Goal: Information Seeking & Learning: Compare options

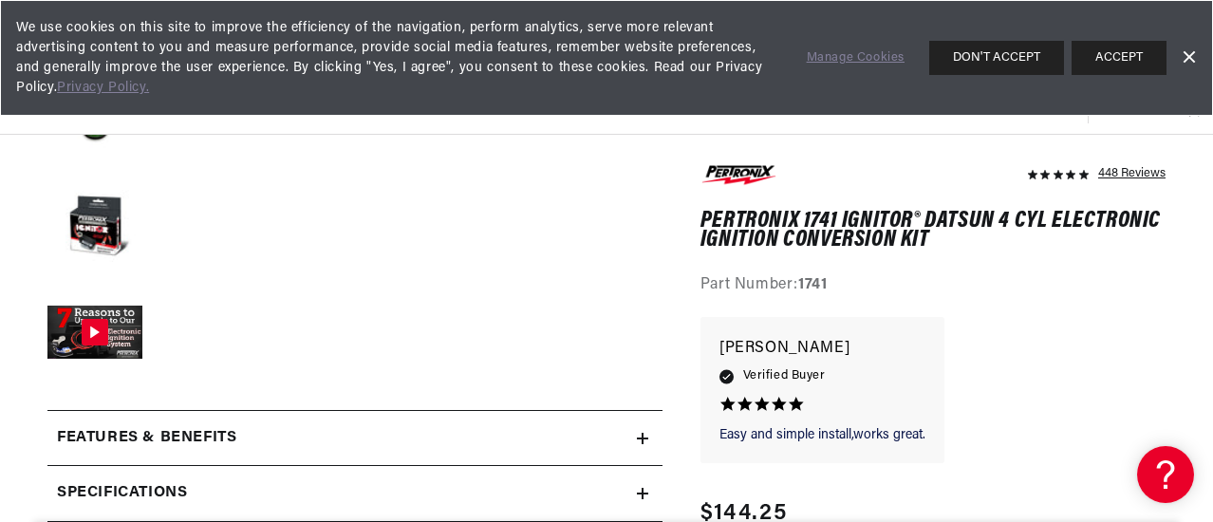
scroll to position [0, 575]
click at [212, 441] on h2 "Features & Benefits" at bounding box center [146, 438] width 179 height 25
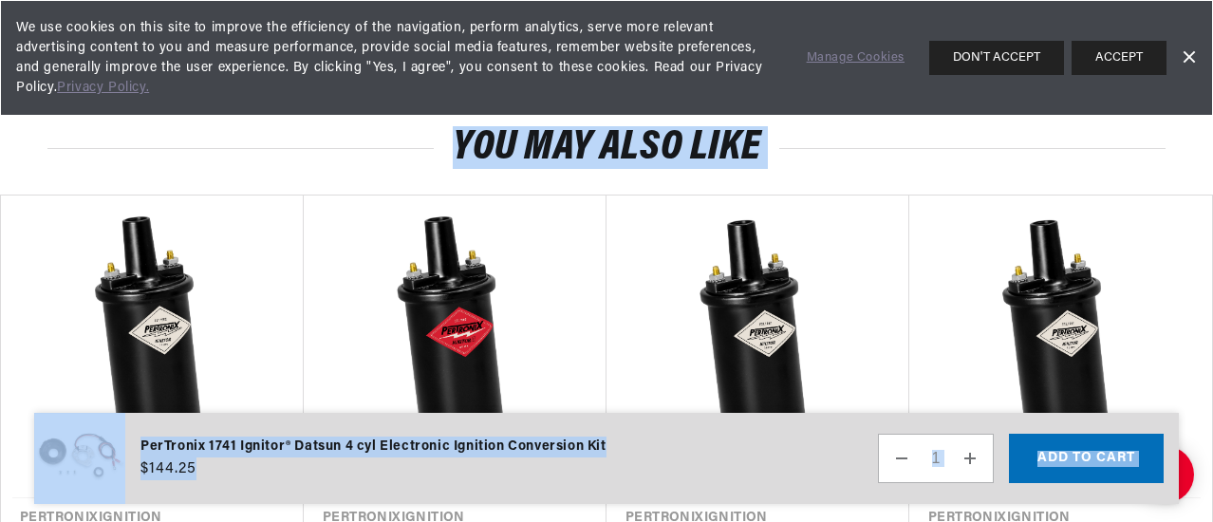
scroll to position [4429, 0]
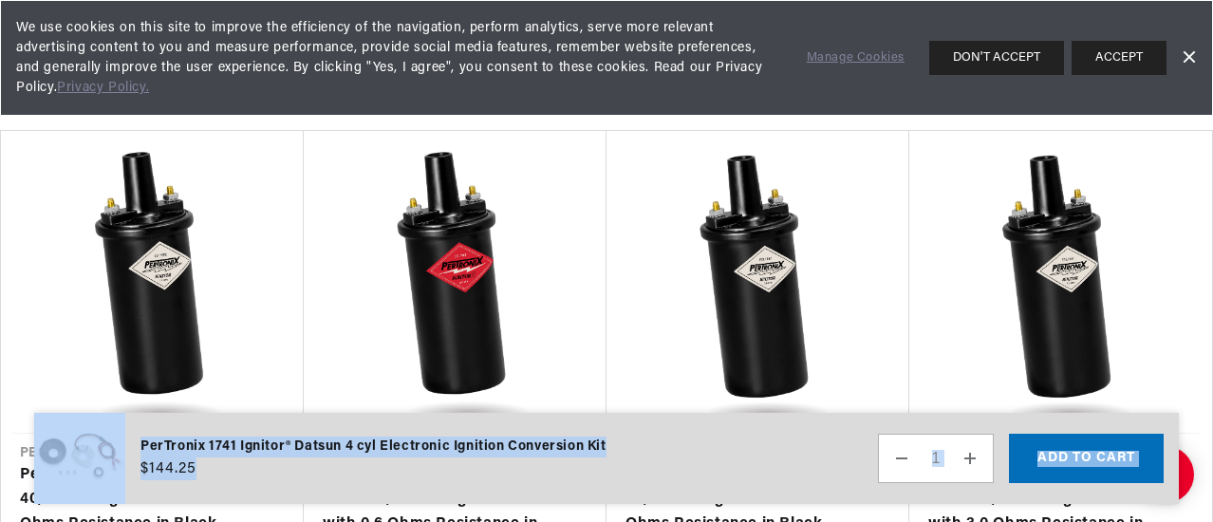
drag, startPoint x: 52, startPoint y: 222, endPoint x: 238, endPoint y: 173, distance: 192.5
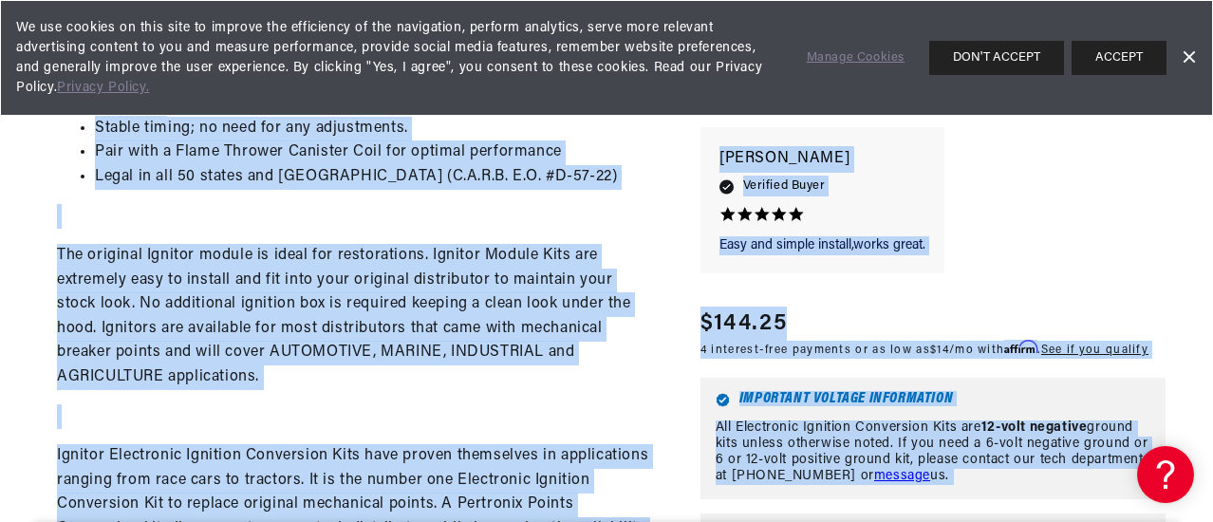
scroll to position [1064, 0]
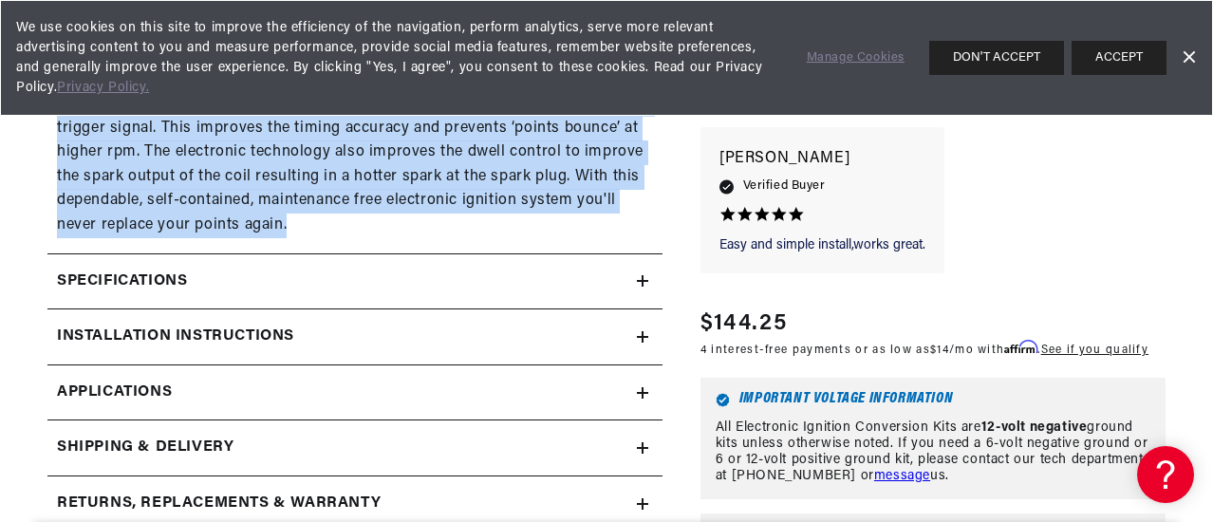
scroll to position [0, 575]
drag, startPoint x: 52, startPoint y: 226, endPoint x: 342, endPoint y: 240, distance: 289.8
copy details "Features & Benefits Delivers twice the voltage to the spark plugs, increasing h…"
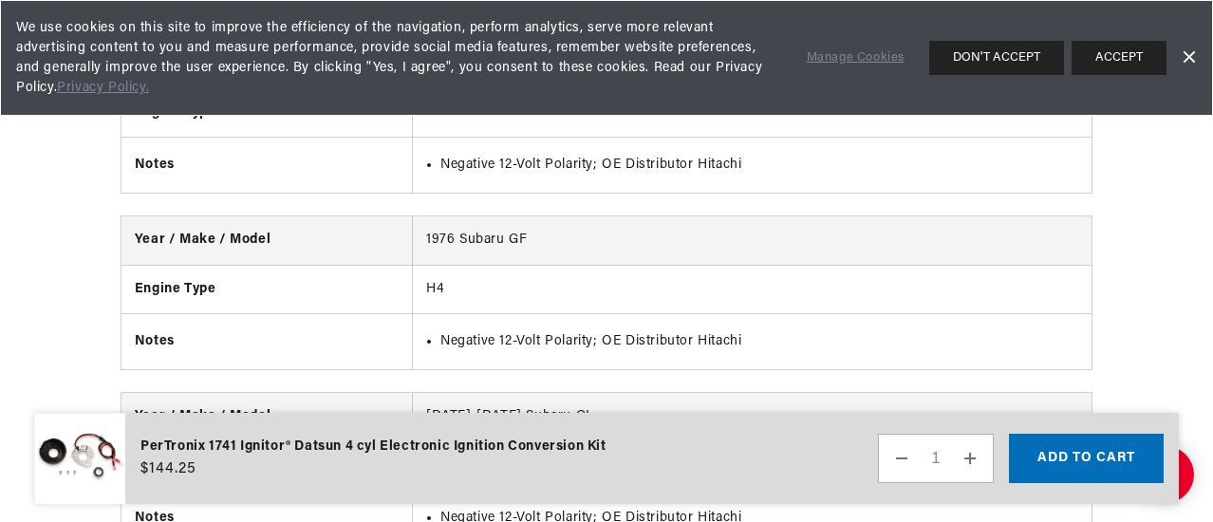
scroll to position [5489, 0]
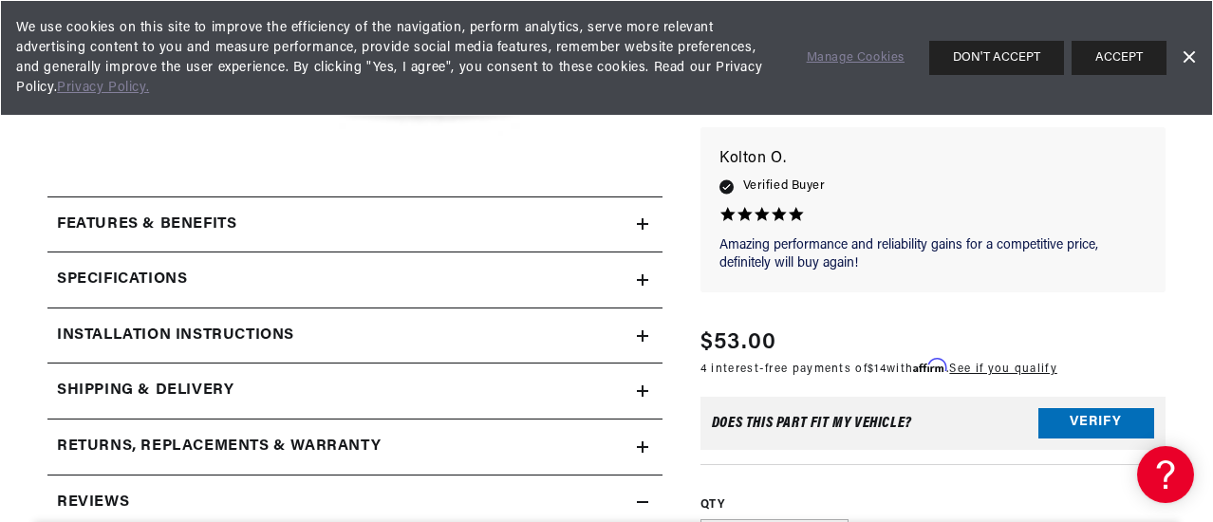
scroll to position [649, 0]
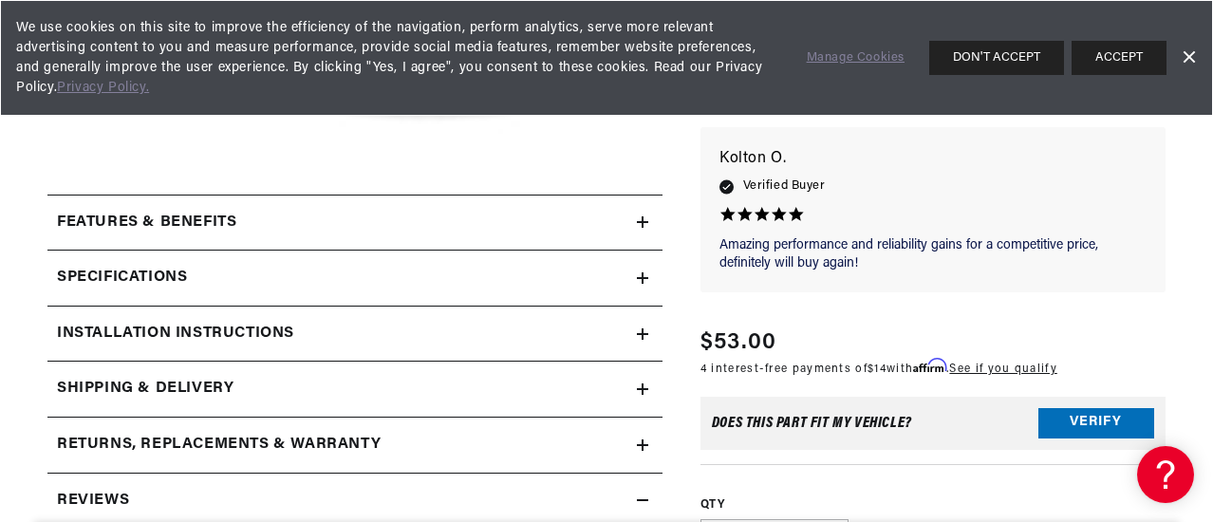
click at [284, 228] on div "Features & Benefits" at bounding box center [341, 223] width 589 height 25
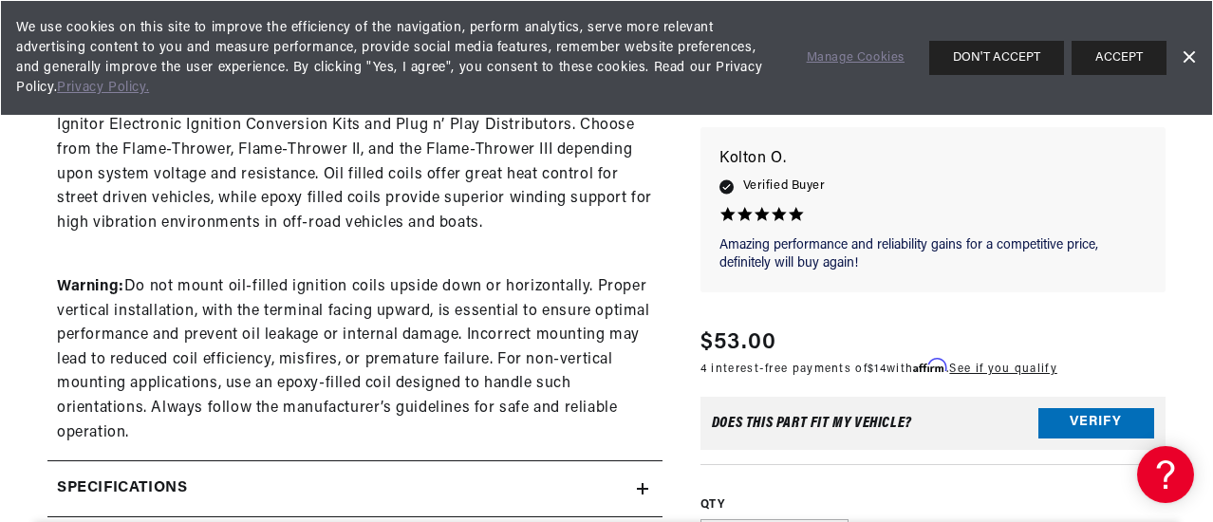
scroll to position [0, 0]
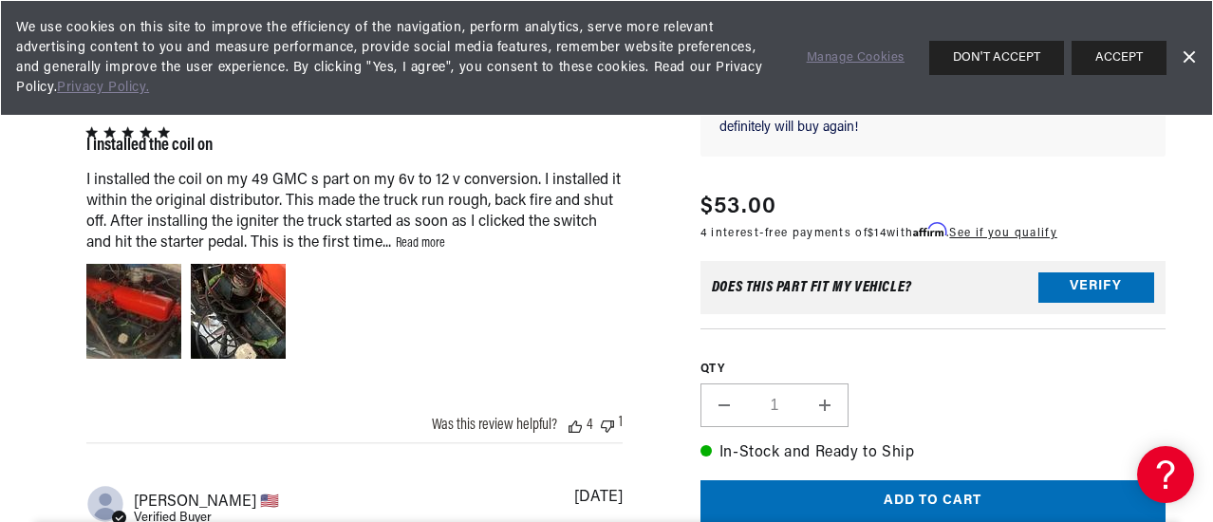
click at [414, 251] on link "Read more" at bounding box center [420, 243] width 49 height 14
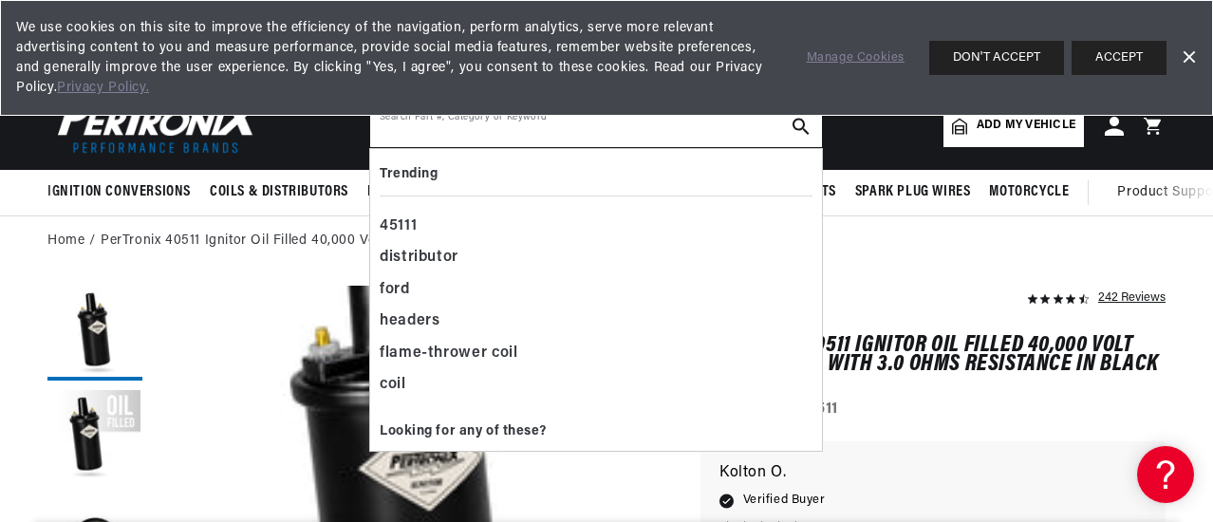
click at [384, 132] on input "text" at bounding box center [596, 126] width 452 height 42
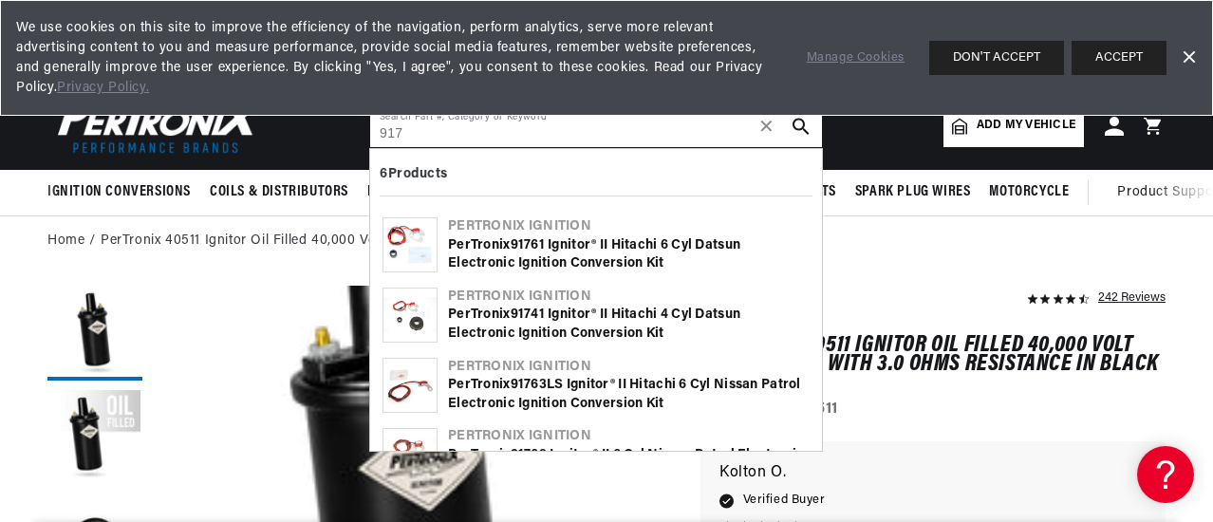
scroll to position [0, 575]
type input "917"
click at [498, 322] on div "PerTronix 917 41 Ignitor® II Hitachi 4 cyl Datsun Electronic Ignition Conversio…" at bounding box center [629, 324] width 362 height 37
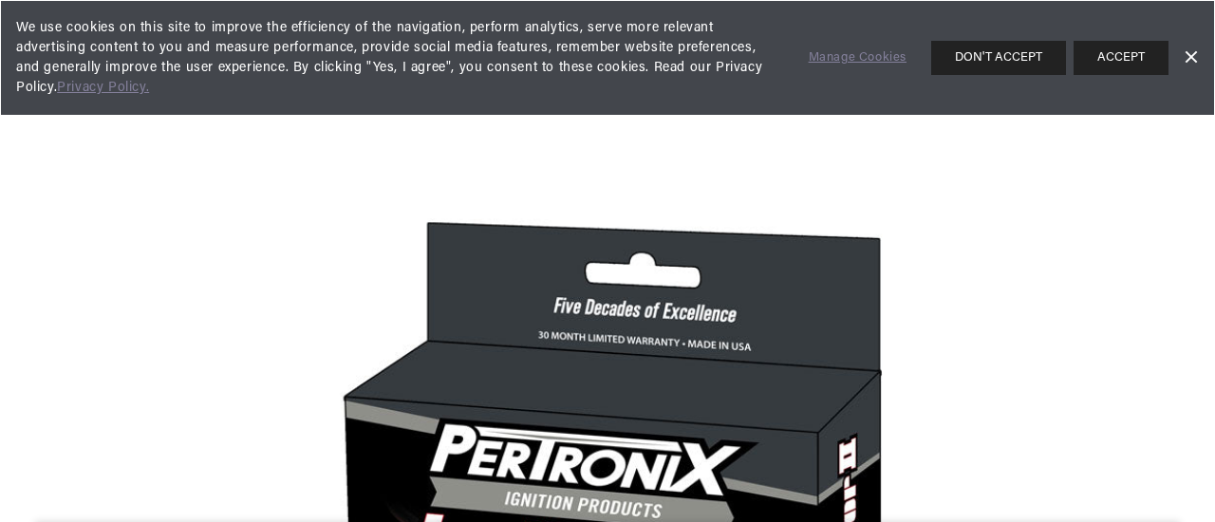
scroll to position [0, 575]
